Goal: Task Accomplishment & Management: Use online tool/utility

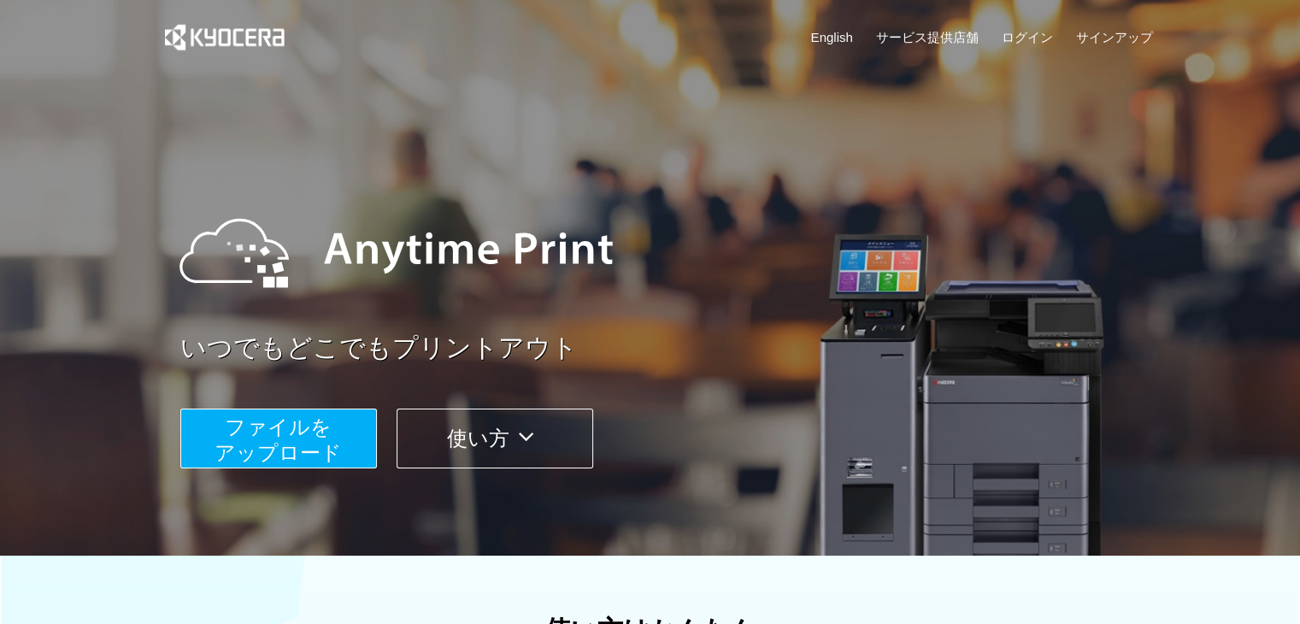
click at [254, 429] on span "ファイルを ​​アップロード" at bounding box center [277, 439] width 127 height 49
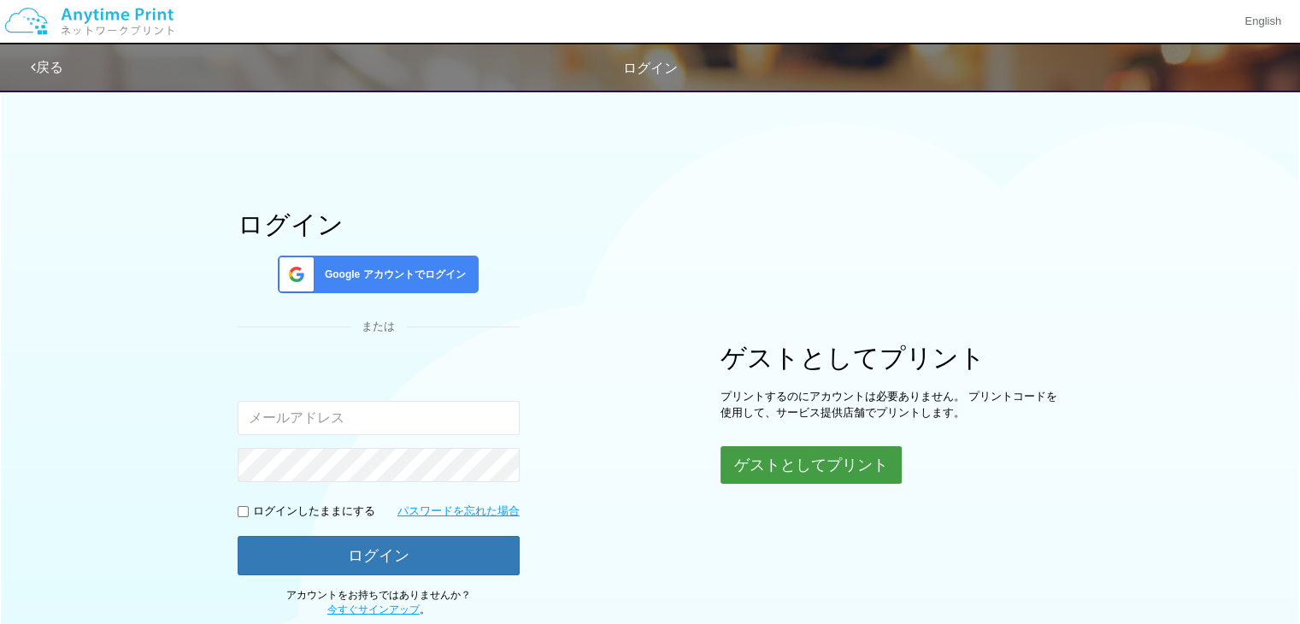
click at [755, 479] on button "ゲストとしてプリント" at bounding box center [810, 465] width 181 height 38
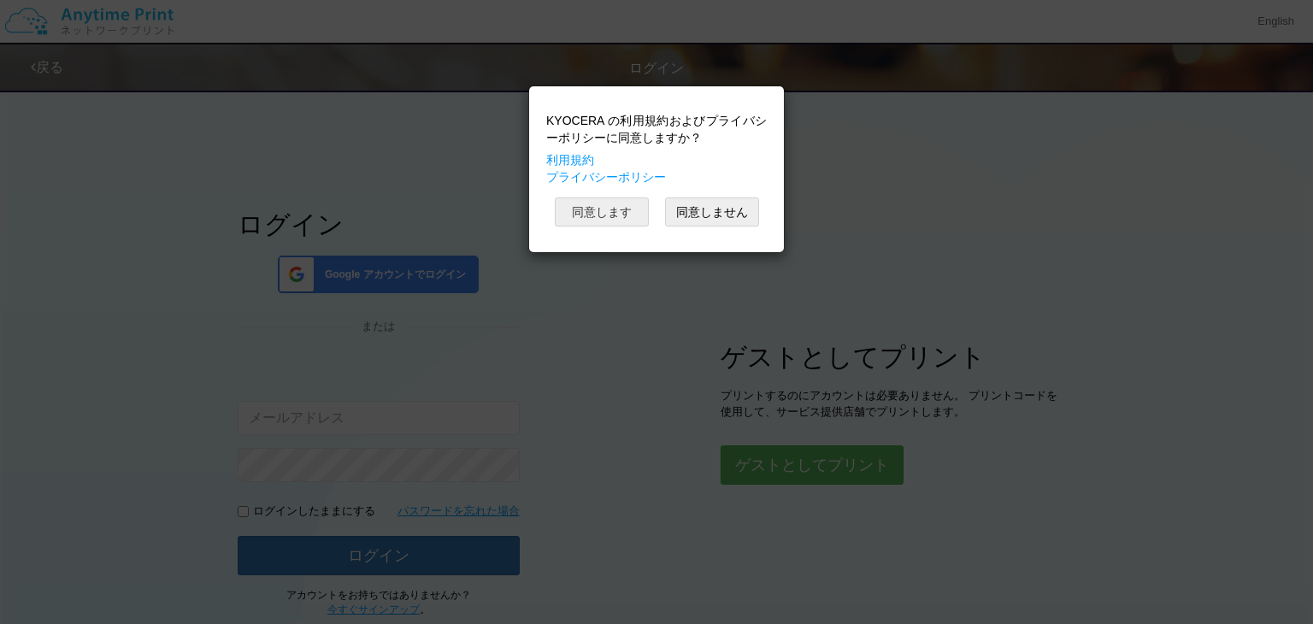
click at [628, 210] on button "同意します" at bounding box center [602, 211] width 94 height 29
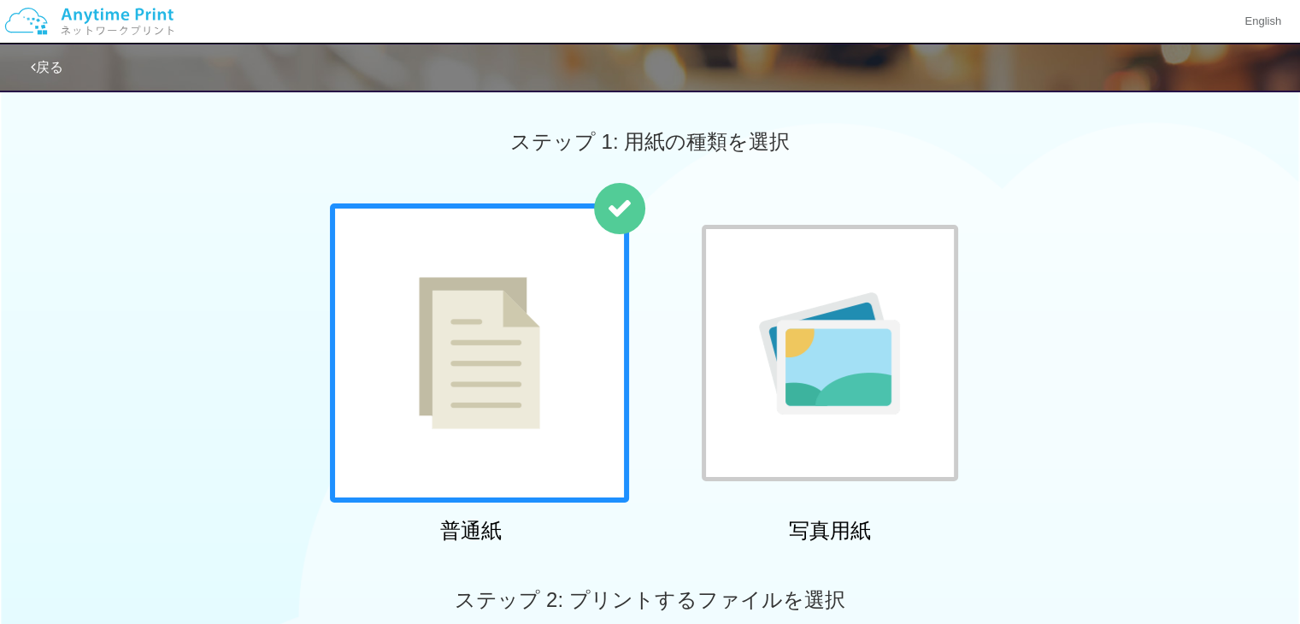
click at [621, 364] on div at bounding box center [479, 352] width 299 height 299
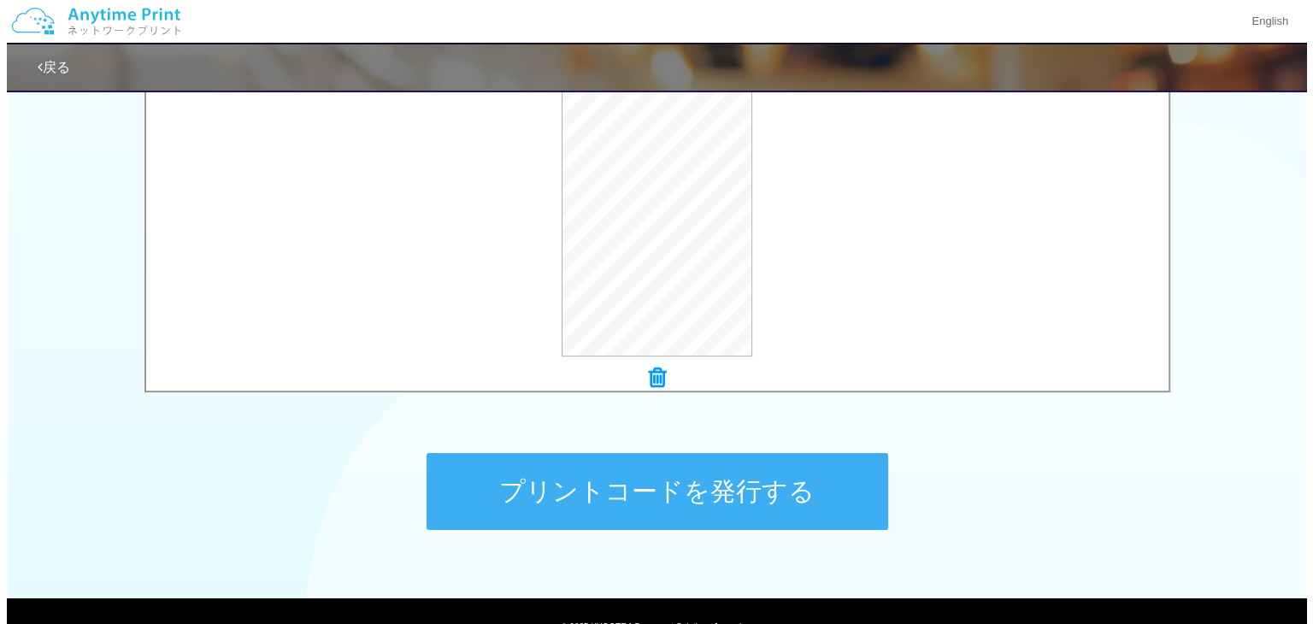
scroll to position [598, 0]
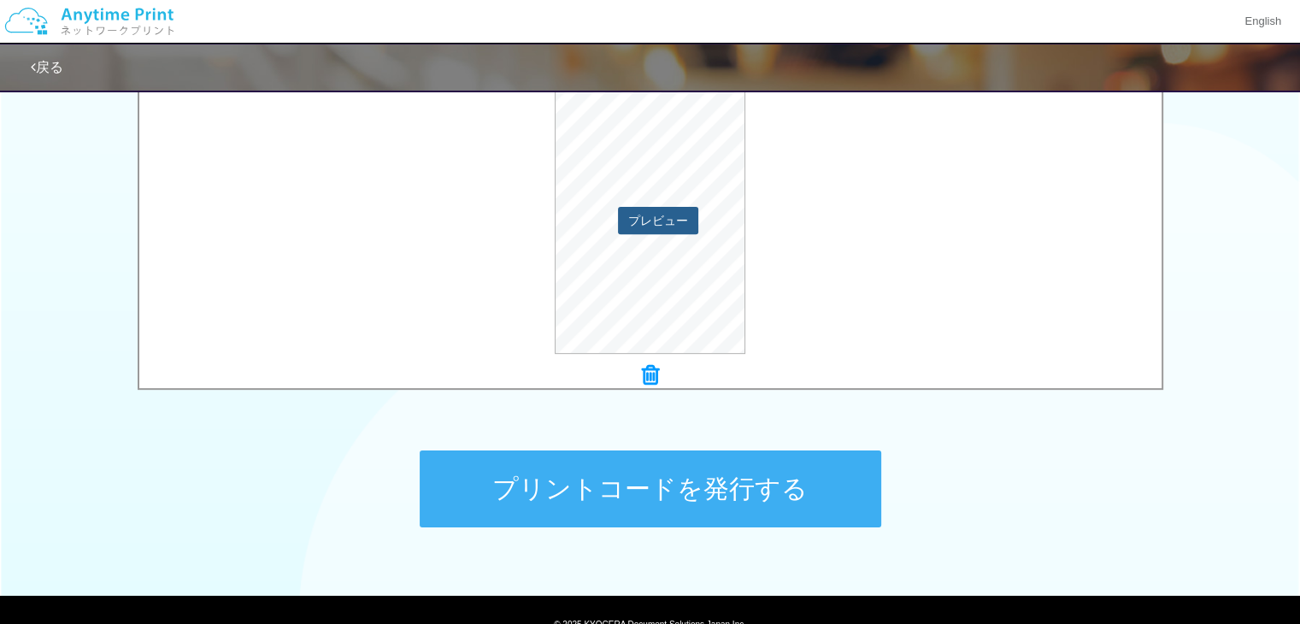
click at [673, 230] on button "プレビュー" at bounding box center [658, 220] width 80 height 27
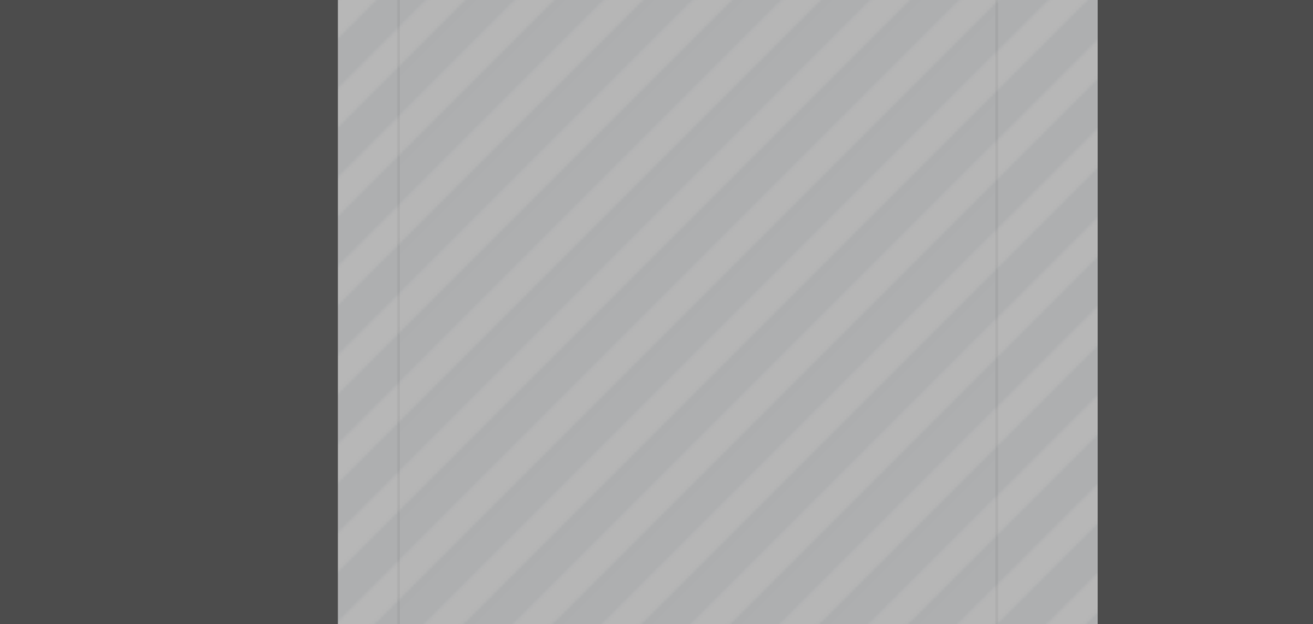
scroll to position [597, 0]
click at [803, 191] on div "ページ 1 / 1" at bounding box center [656, 274] width 513 height 342
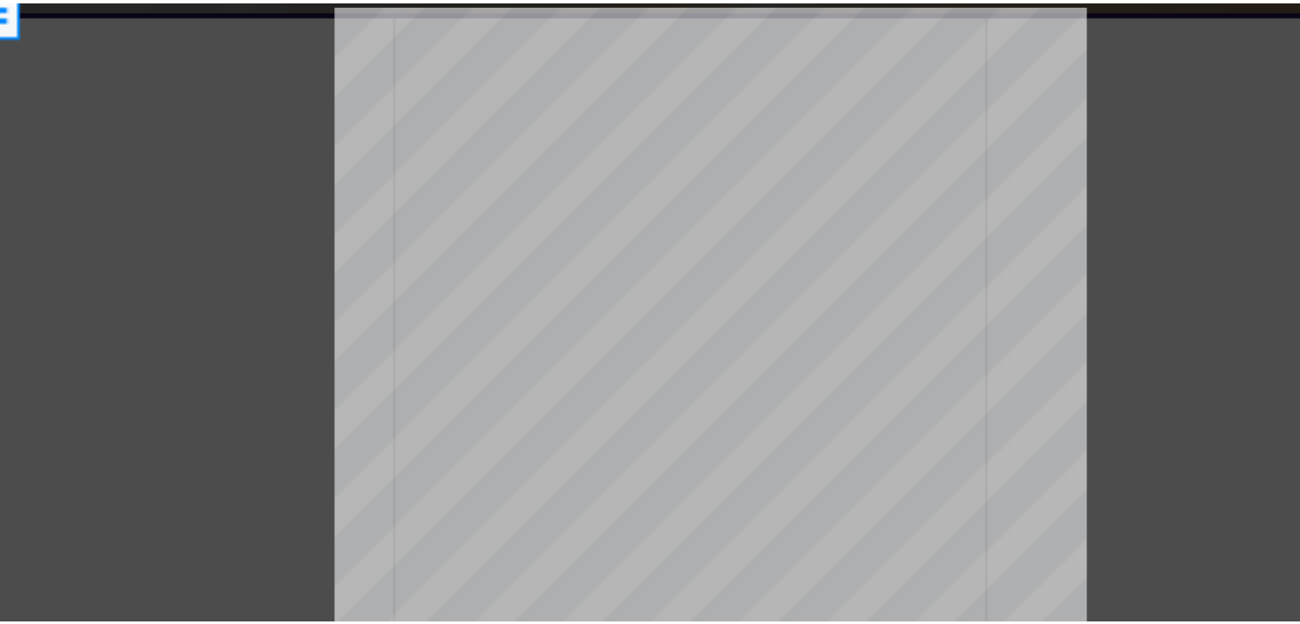
scroll to position [598, 0]
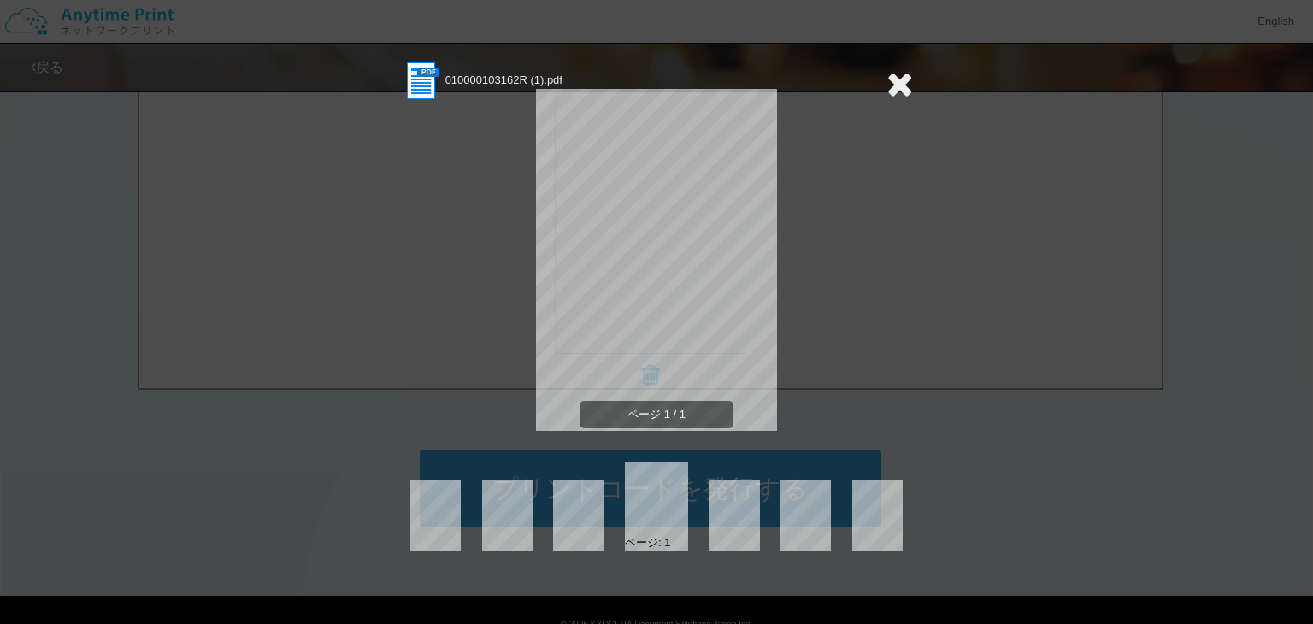
click at [902, 81] on icon at bounding box center [899, 84] width 26 height 34
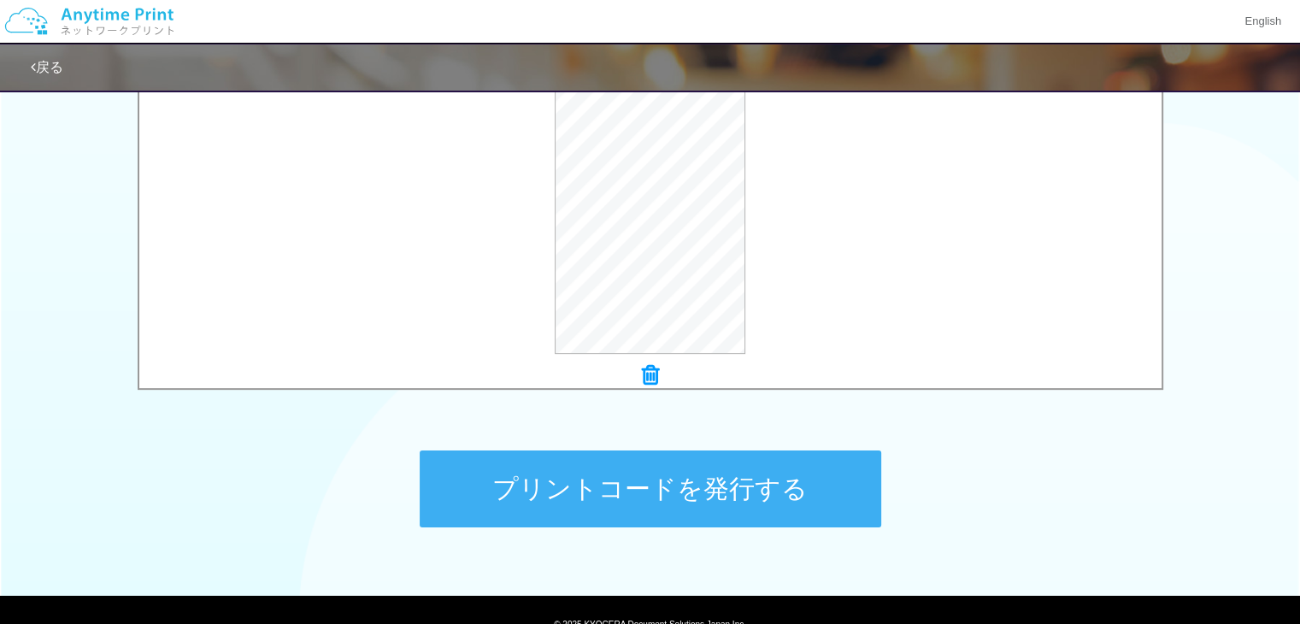
click at [819, 490] on button "プリントコードを発行する" at bounding box center [650, 488] width 461 height 77
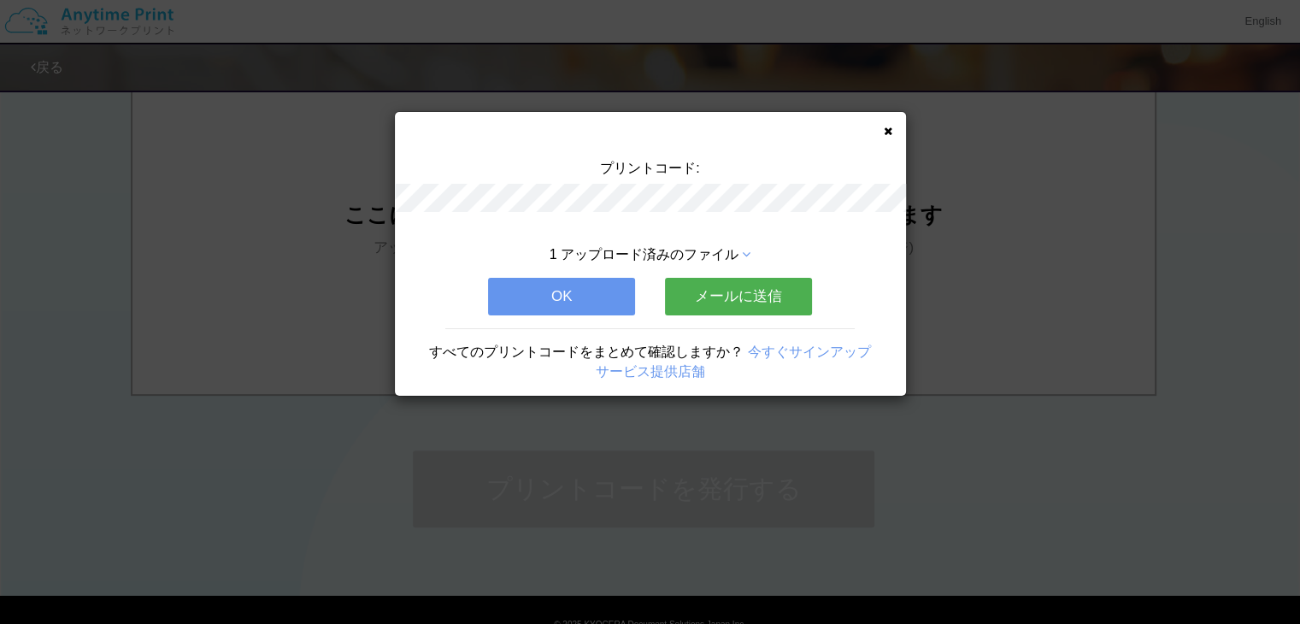
scroll to position [0, 0]
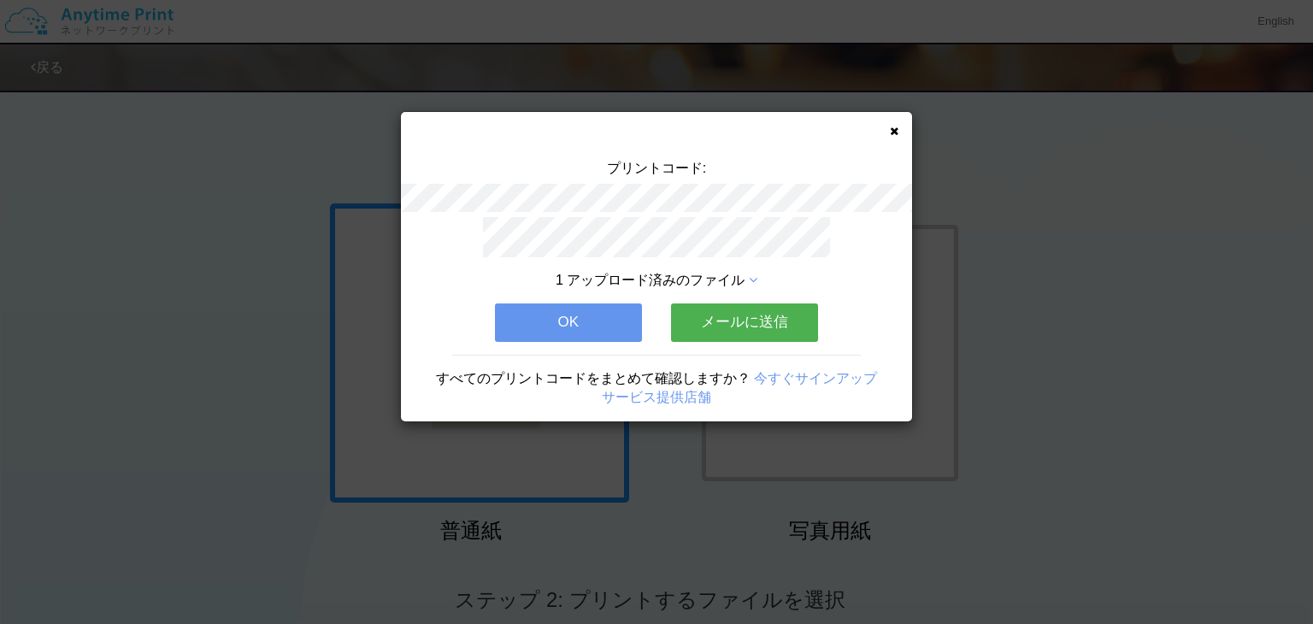
click at [205, 442] on div "プリントコード: 1 アップロード済みのファイル OK メールに送信 すべてのプリントコードをまとめて確認しますか？ 今すぐサインアップ サービス提供店舗" at bounding box center [656, 312] width 1313 height 624
click at [596, 309] on button "OK" at bounding box center [568, 322] width 147 height 38
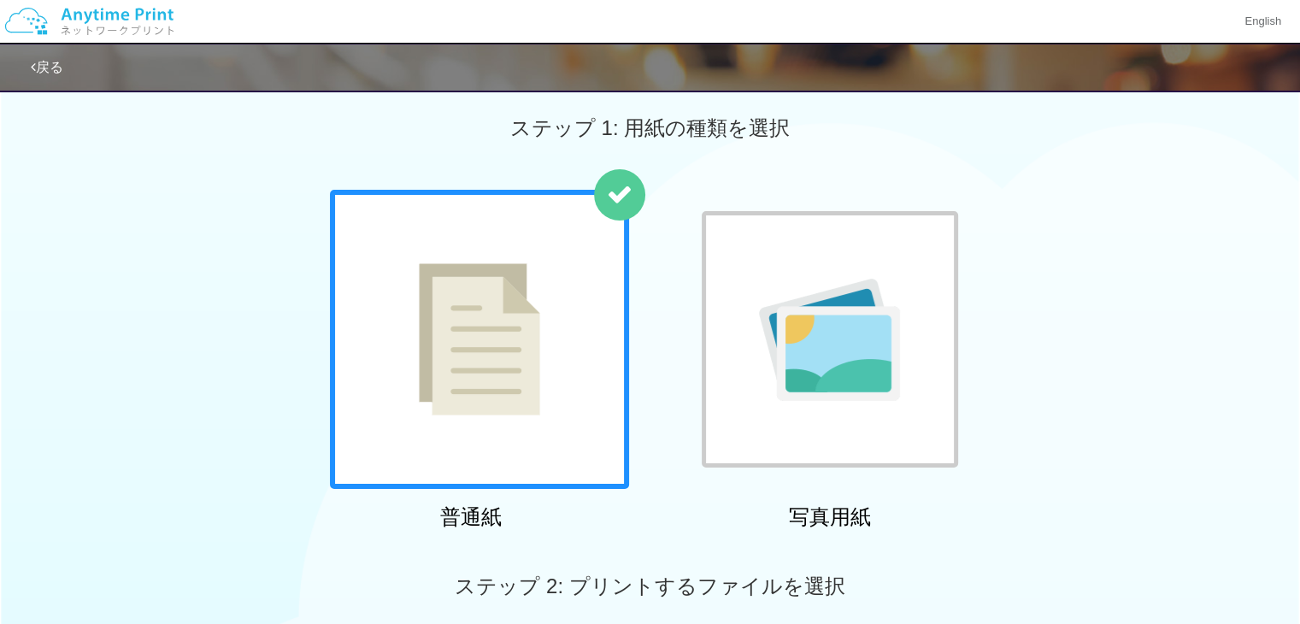
scroll to position [427, 0]
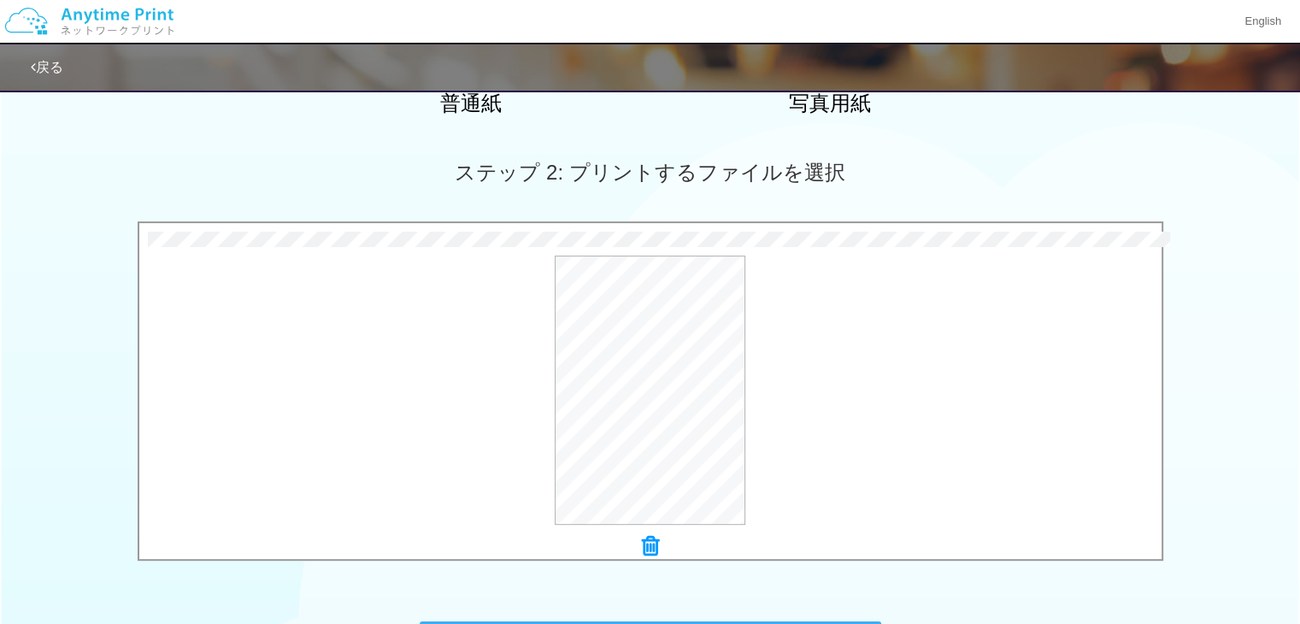
click at [645, 544] on icon at bounding box center [650, 546] width 17 height 22
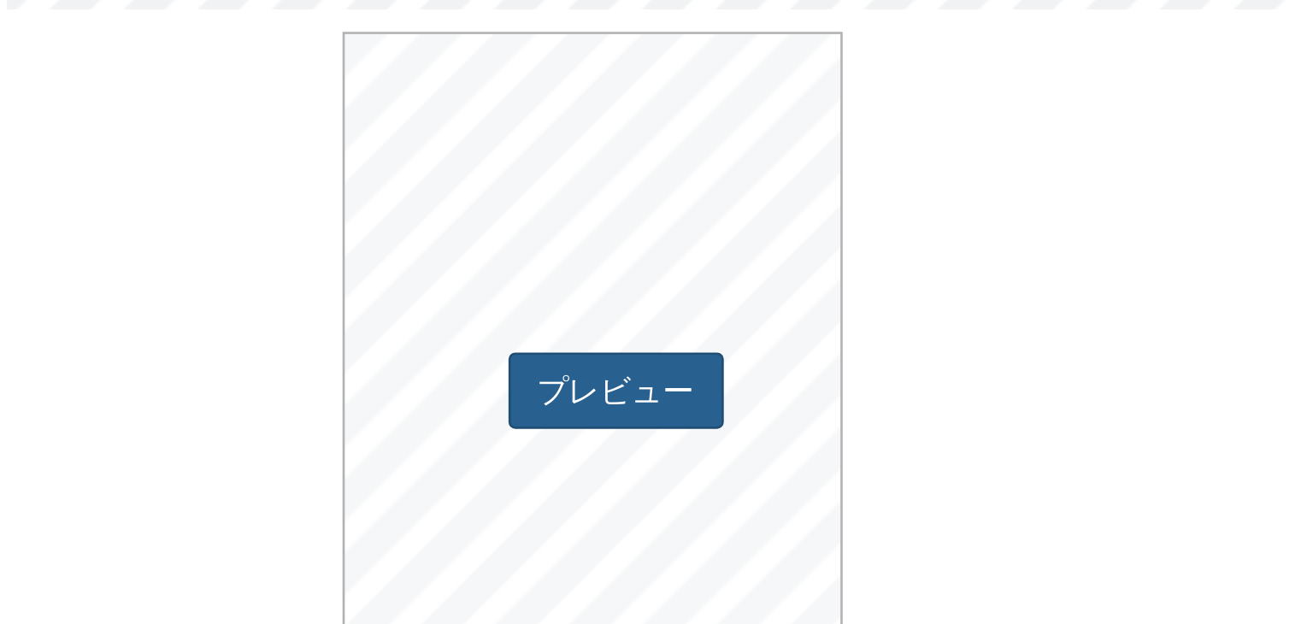
scroll to position [426, 0]
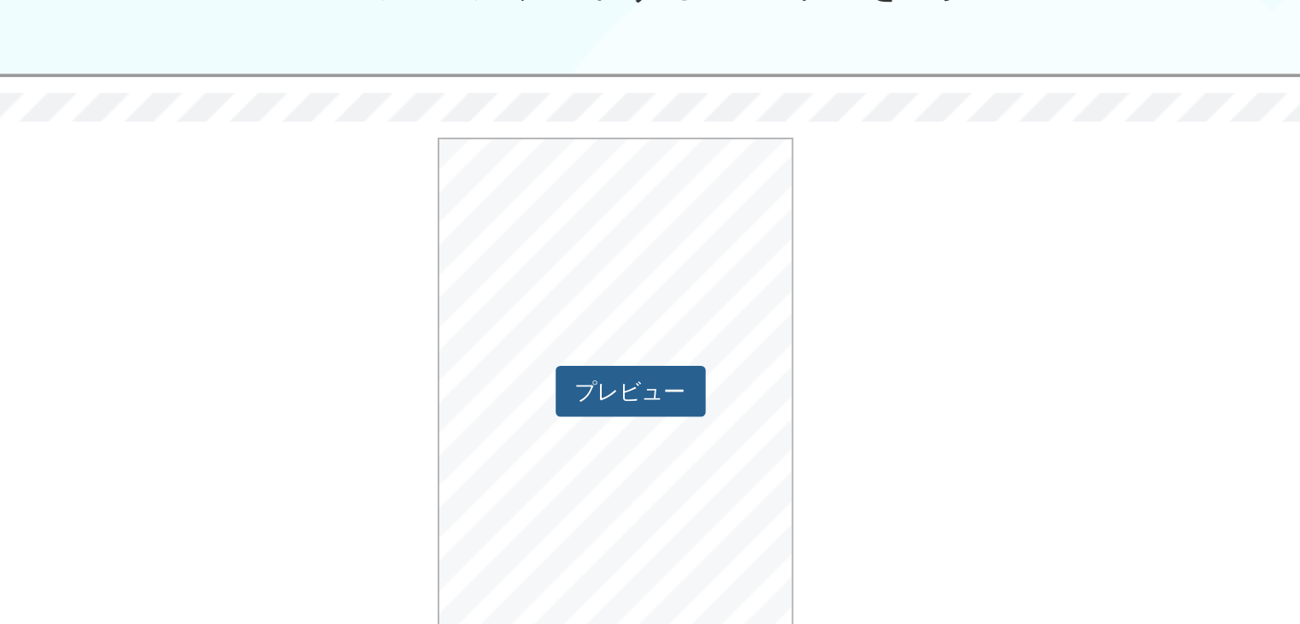
click at [690, 392] on button "プレビュー" at bounding box center [658, 392] width 80 height 27
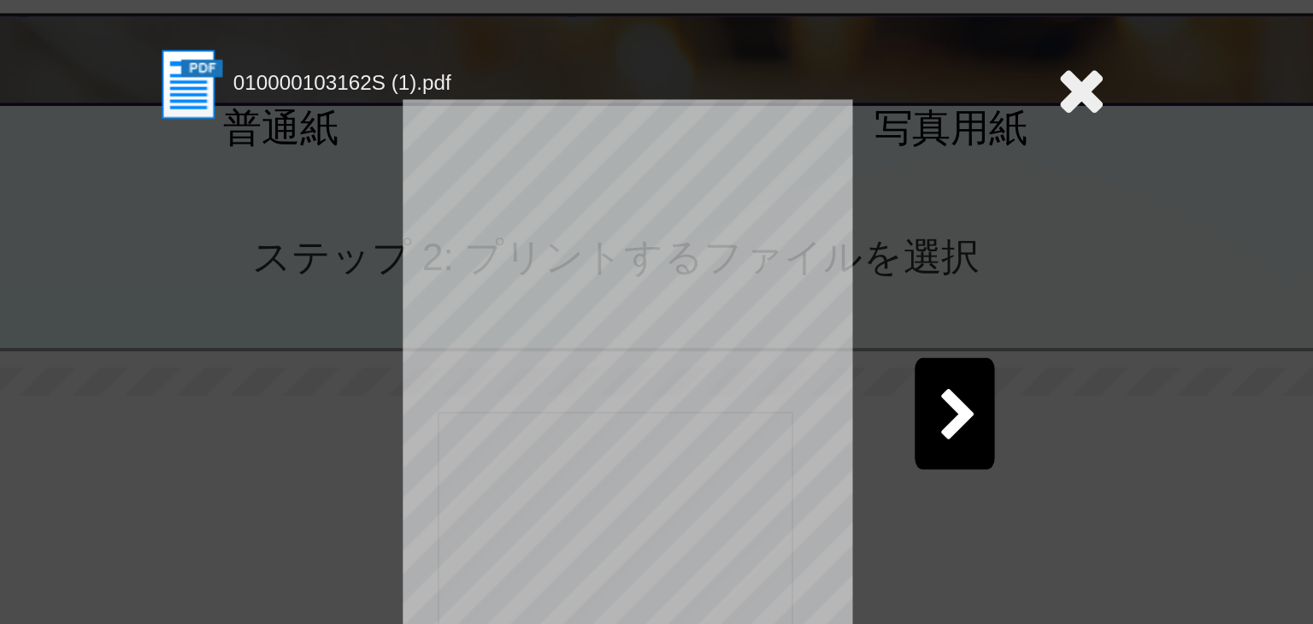
click at [897, 82] on icon at bounding box center [899, 84] width 26 height 34
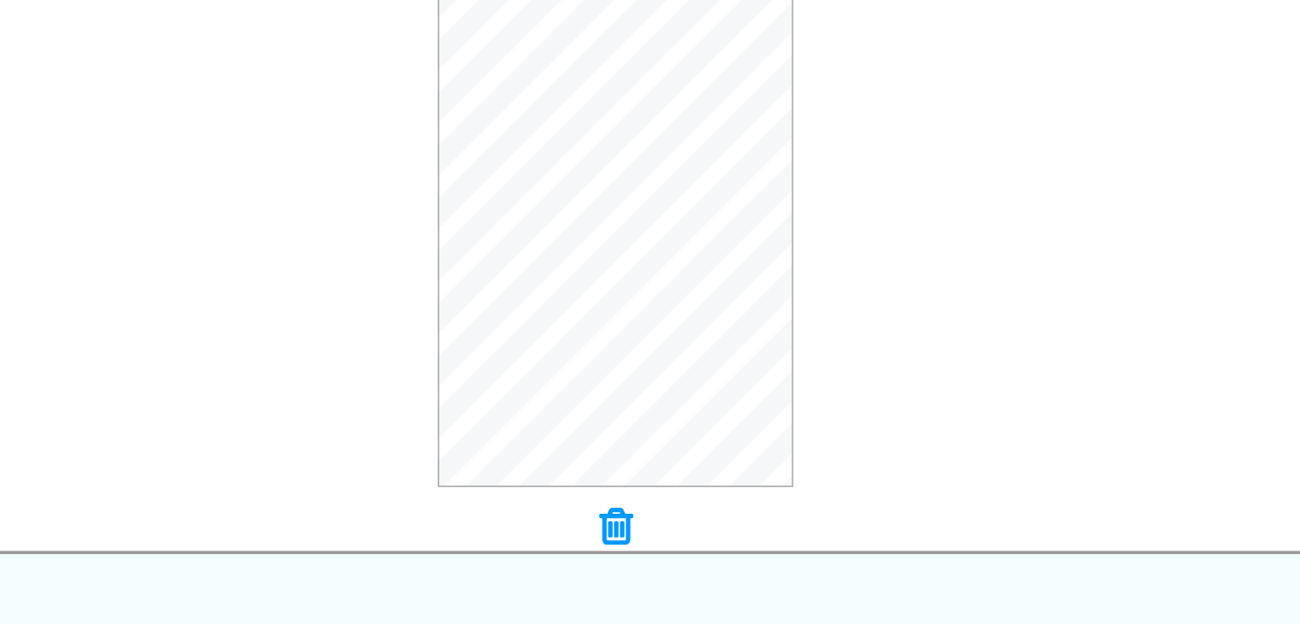
click at [644, 547] on icon at bounding box center [650, 547] width 17 height 22
click at [662, 386] on button "プレビュー" at bounding box center [658, 392] width 80 height 27
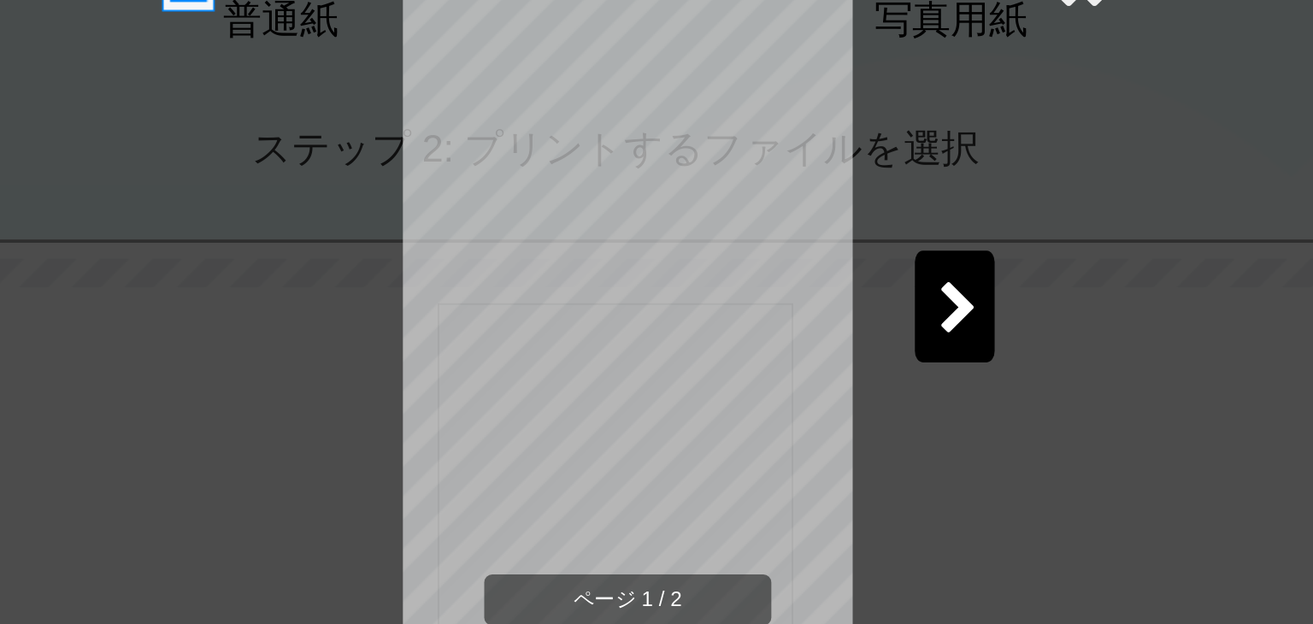
click at [820, 240] on div at bounding box center [831, 257] width 43 height 60
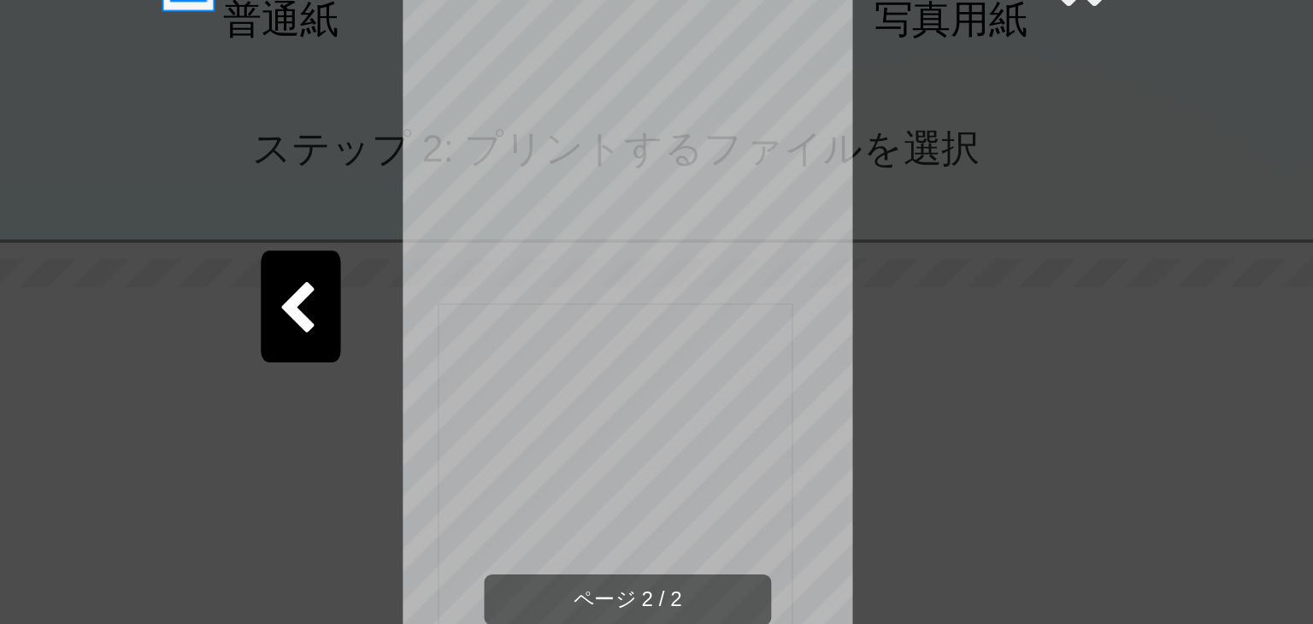
click at [494, 258] on div at bounding box center [481, 257] width 43 height 60
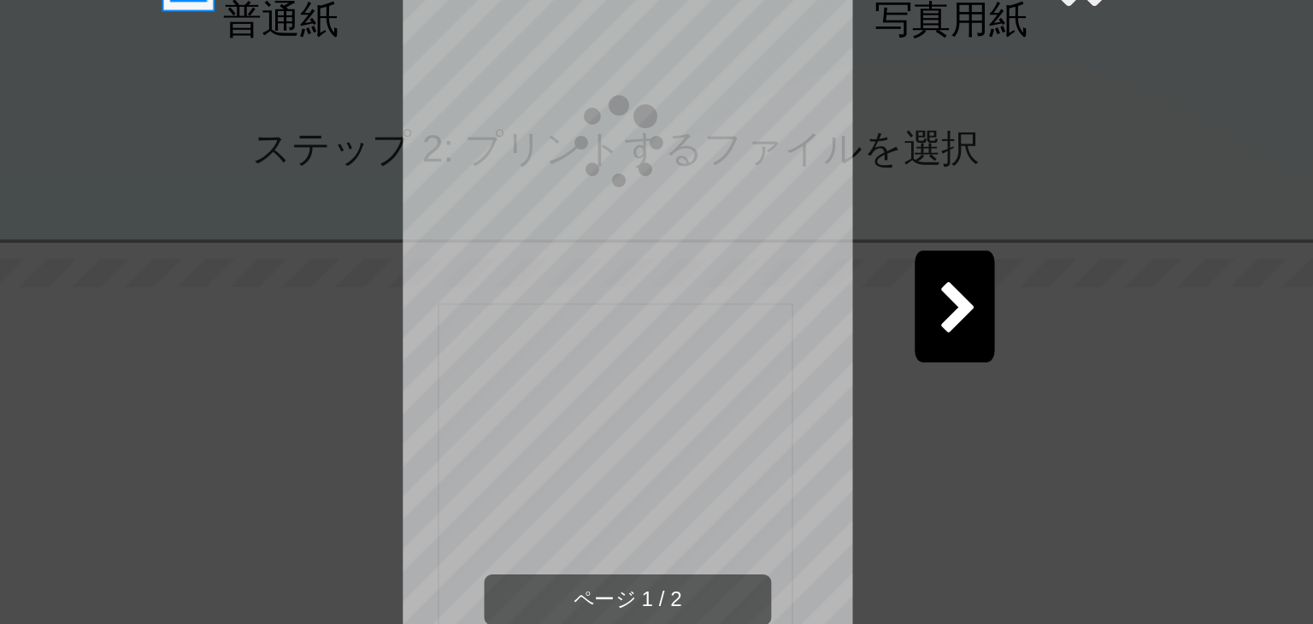
click at [894, 256] on div "ページ 1 / 2" at bounding box center [656, 274] width 513 height 342
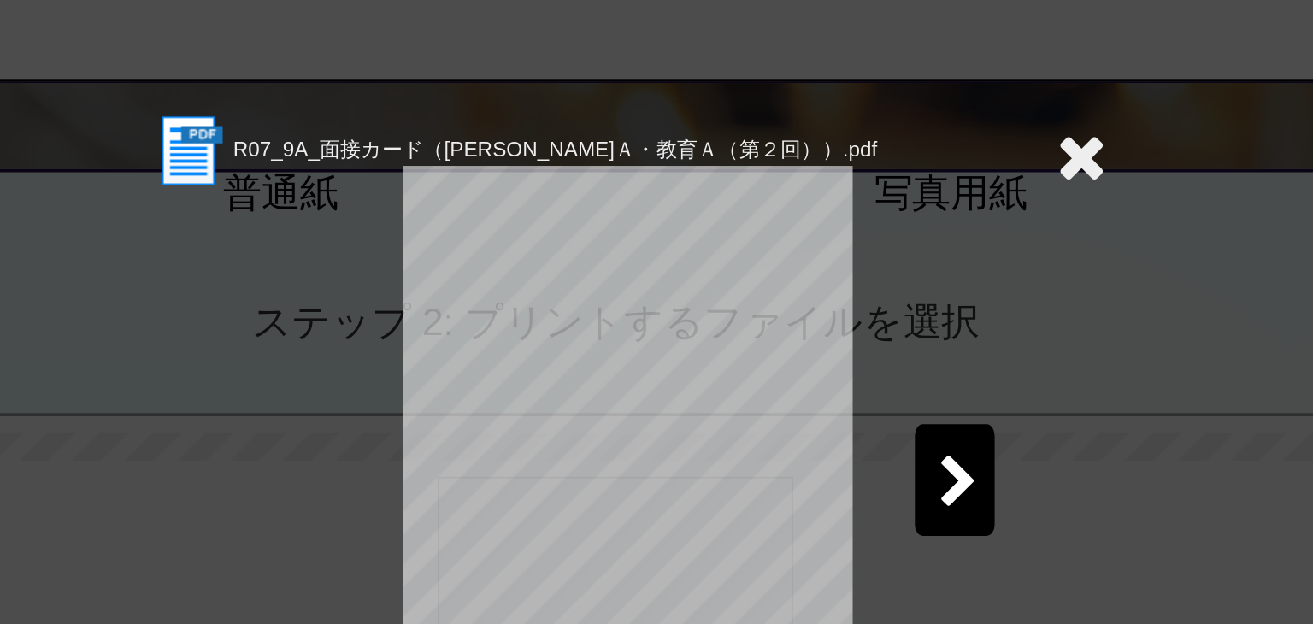
click at [895, 84] on icon at bounding box center [899, 84] width 26 height 34
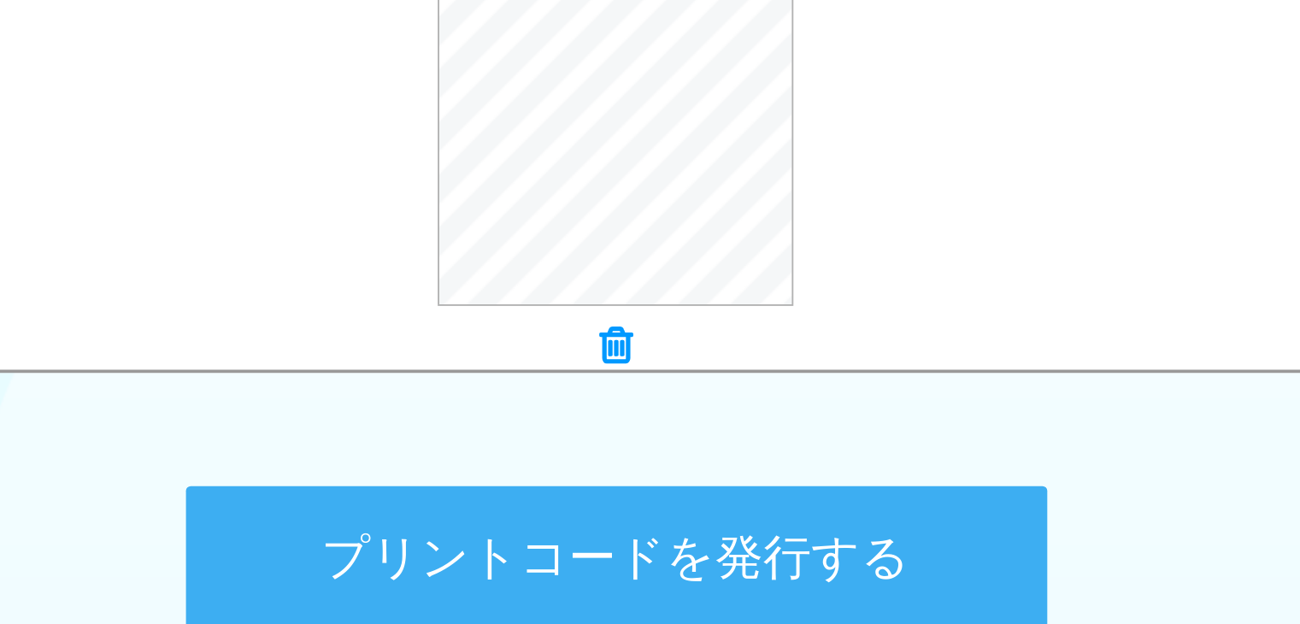
scroll to position [504, 0]
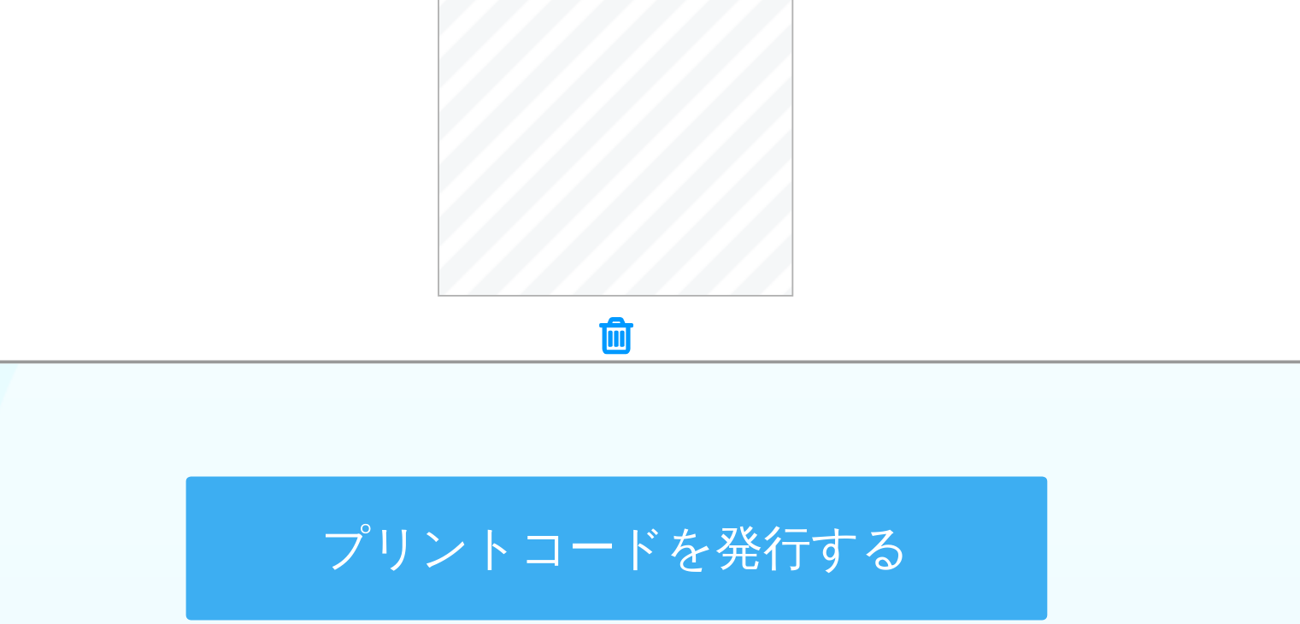
click at [626, 572] on button "プリントコードを発行する" at bounding box center [650, 582] width 461 height 77
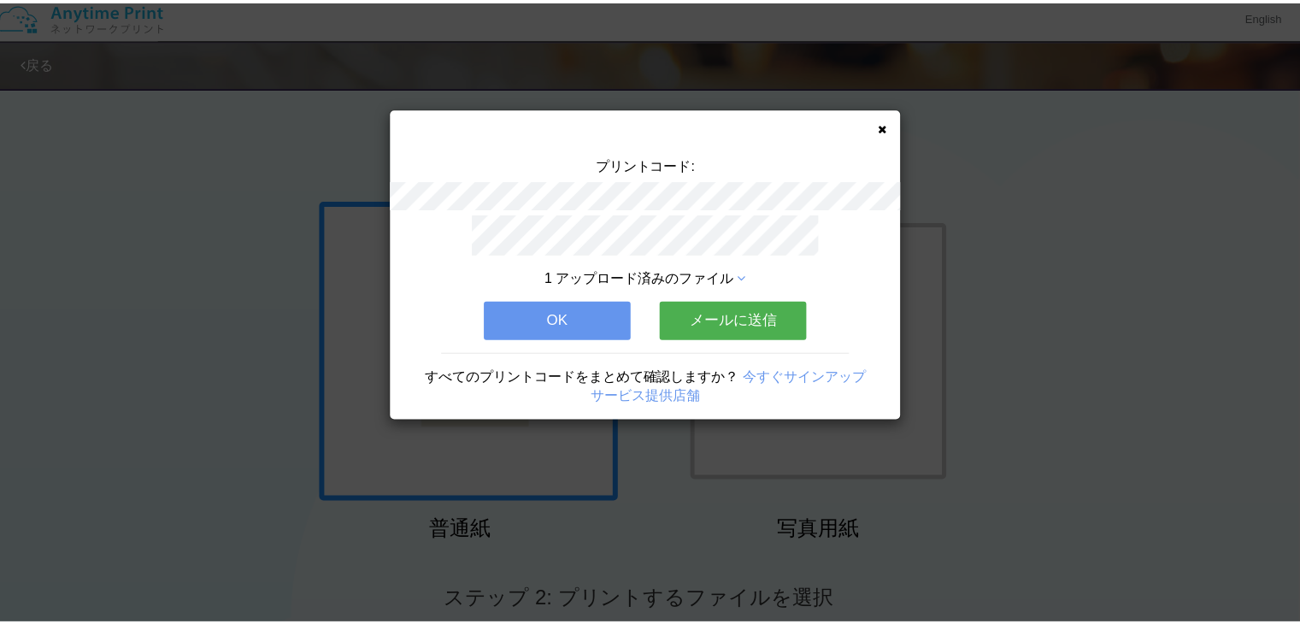
scroll to position [0, 0]
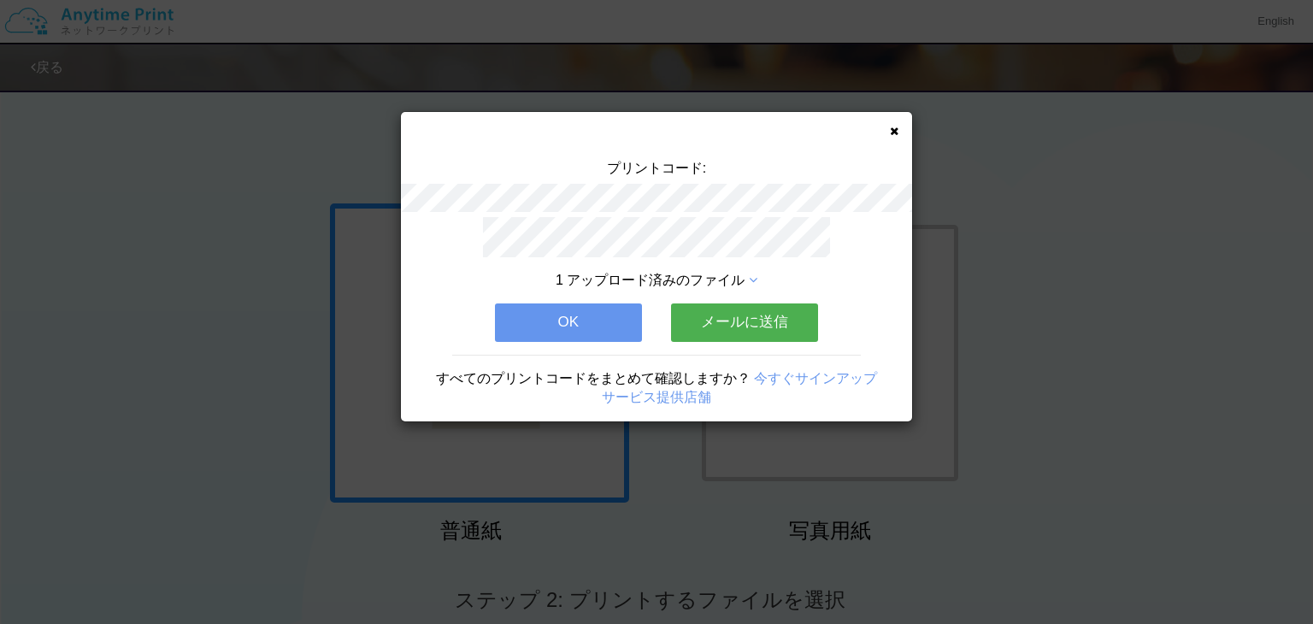
click at [148, 338] on div "プリントコード: 1 アップロード済みのファイル OK メールに送信 すべてのプリントコードをまとめて確認しますか？ 今すぐサインアップ サービス提供店舗" at bounding box center [656, 312] width 1313 height 624
click at [563, 325] on button "OK" at bounding box center [568, 322] width 147 height 38
